Goal: Task Accomplishment & Management: Use online tool/utility

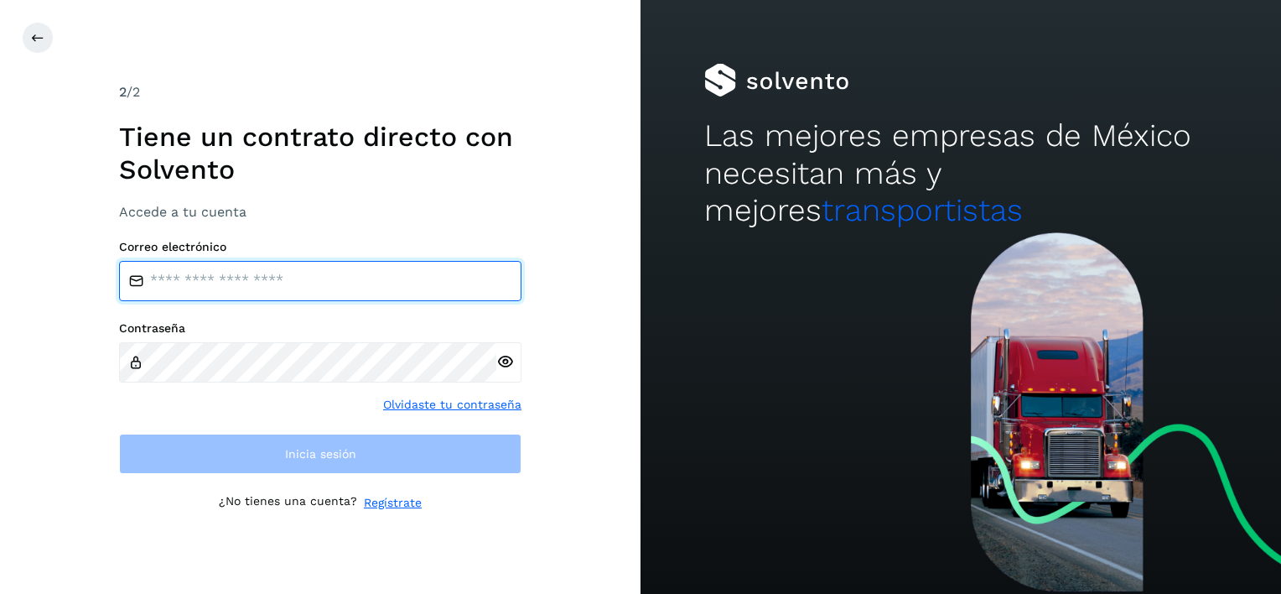
click at [233, 285] on input "email" at bounding box center [320, 281] width 402 height 40
type input "**********"
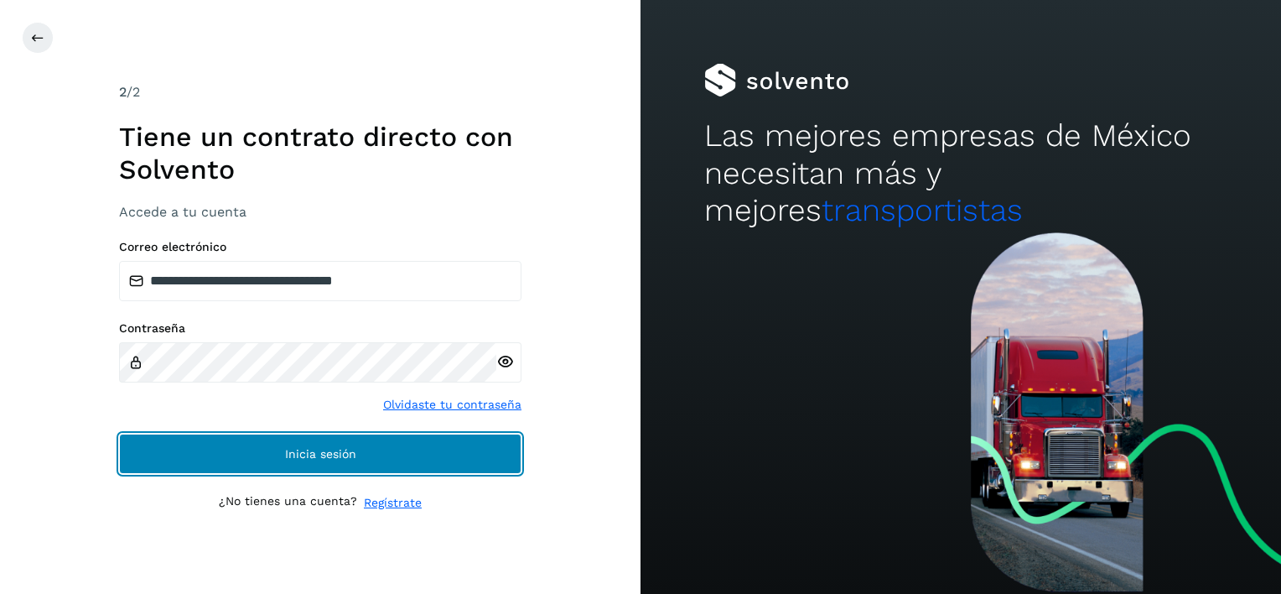
click at [318, 454] on span "Inicia sesión" at bounding box center [320, 454] width 71 height 12
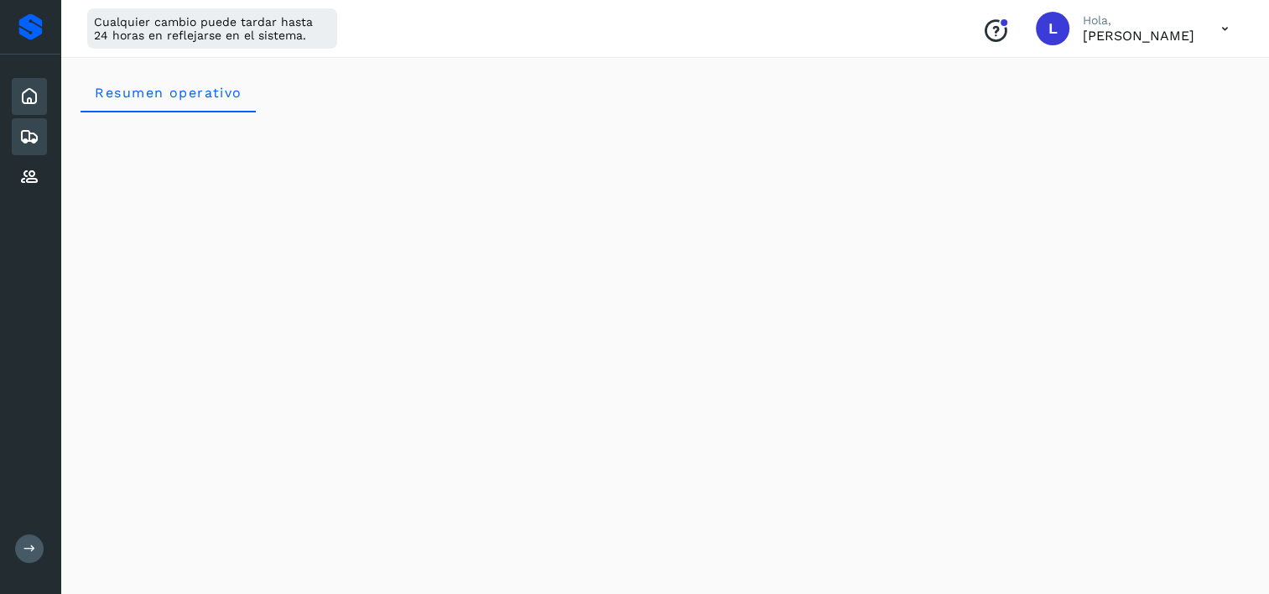
click at [31, 134] on icon at bounding box center [29, 137] width 20 height 20
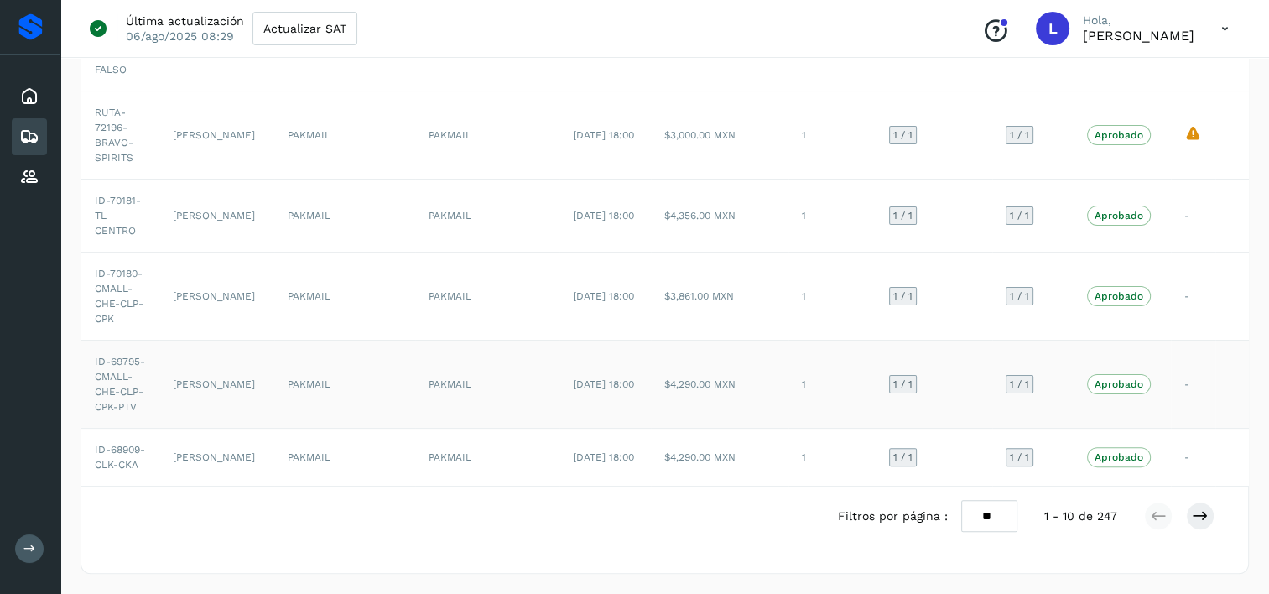
scroll to position [571, 0]
click at [713, 205] on td "$4,356.00 MXN" at bounding box center [720, 215] width 138 height 73
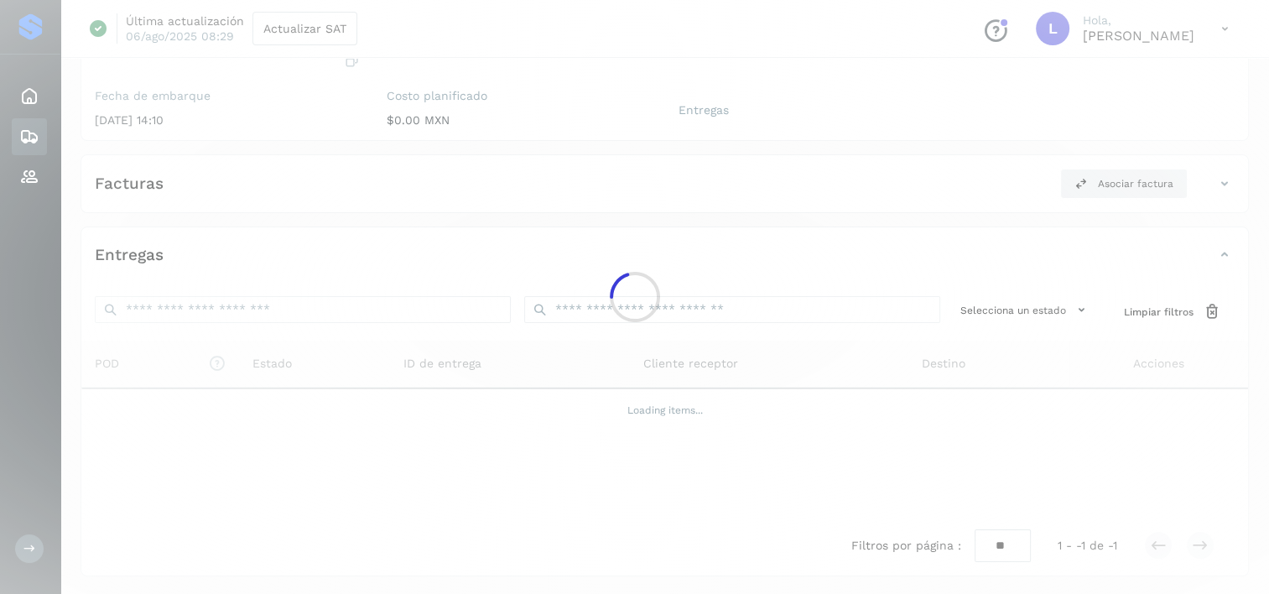
scroll to position [206, 0]
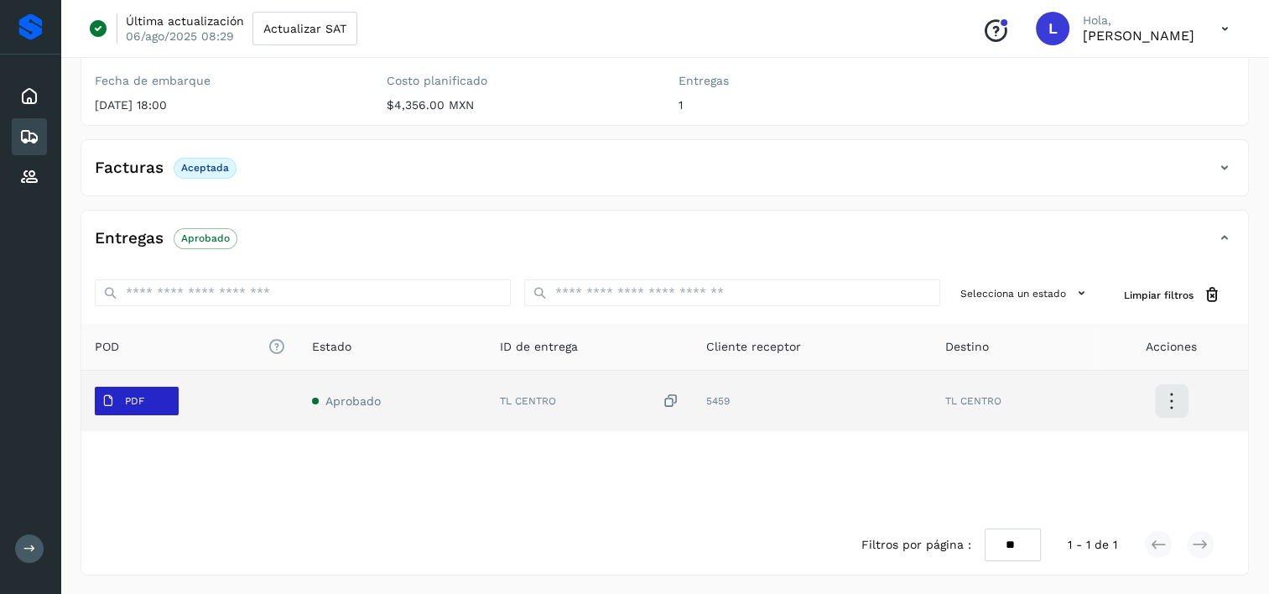
click at [139, 400] on p "PDF" at bounding box center [134, 401] width 19 height 12
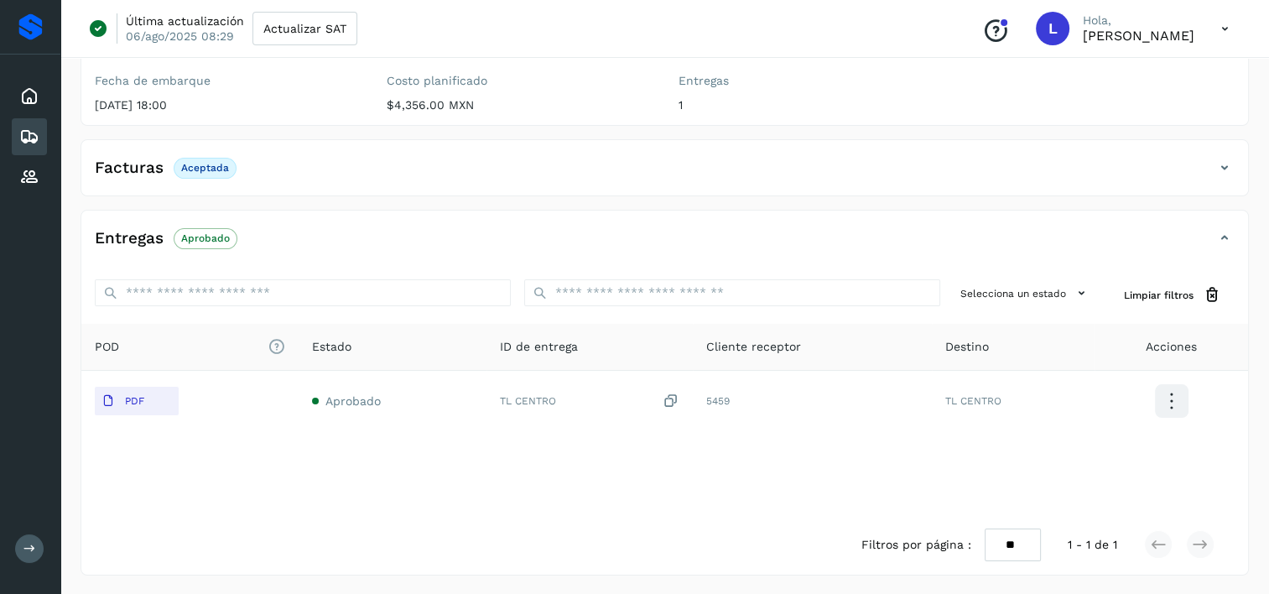
click at [429, 267] on div "Selecciona un estado Limpiar filtros" at bounding box center [664, 295] width 1166 height 58
click at [29, 137] on icon at bounding box center [29, 137] width 20 height 20
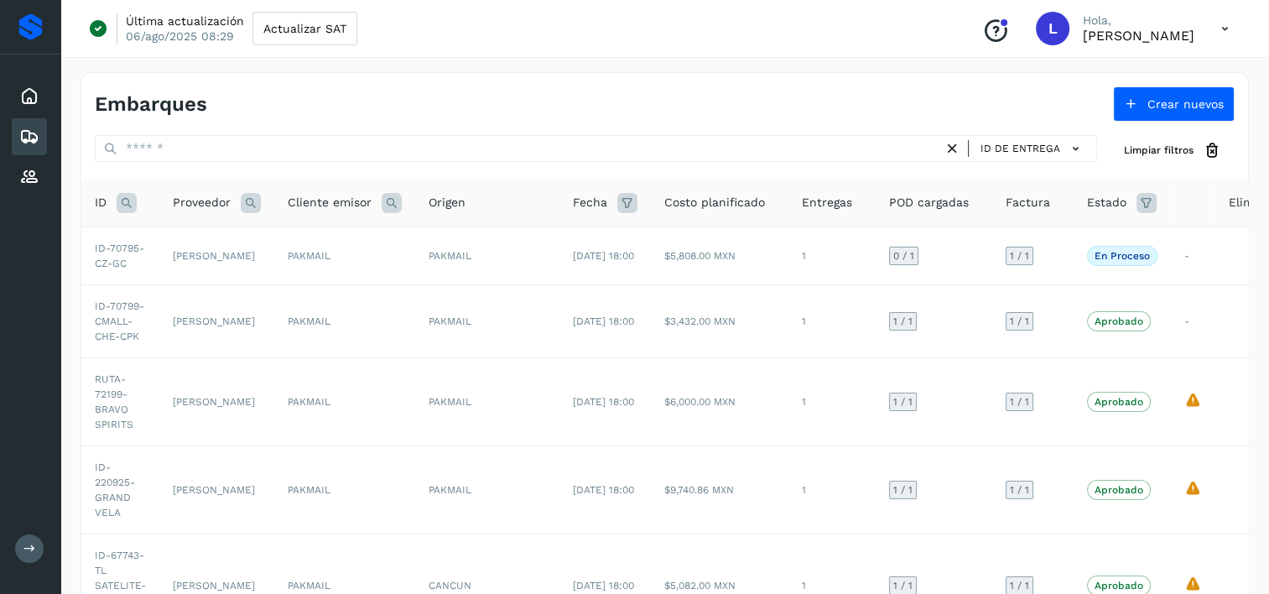
click at [1227, 26] on icon at bounding box center [1224, 29] width 34 height 34
click at [1124, 109] on div "Cerrar sesión" at bounding box center [1141, 108] width 200 height 32
